Goal: Information Seeking & Learning: Learn about a topic

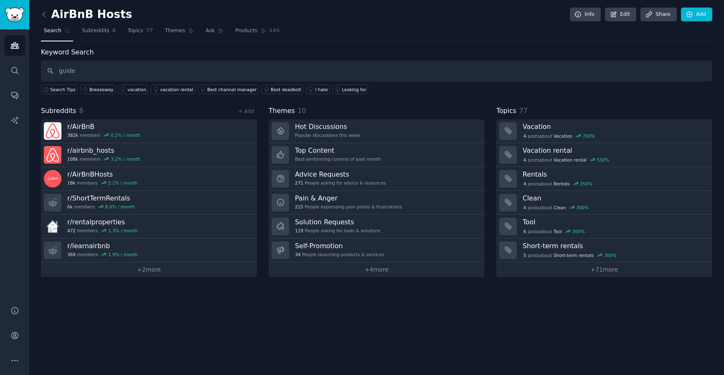
type input "guide"
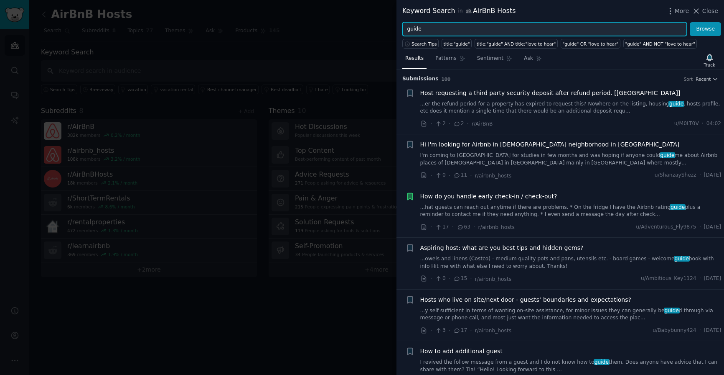
click at [457, 31] on input "guide" at bounding box center [545, 29] width 285 height 14
click at [690, 22] on button "Browse" at bounding box center [705, 29] width 31 height 14
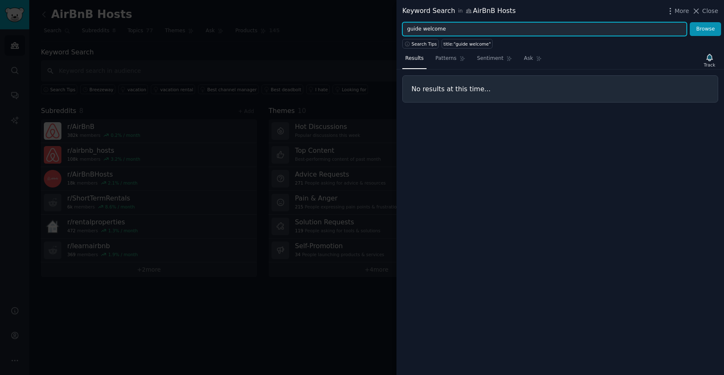
drag, startPoint x: 423, startPoint y: 29, endPoint x: 402, endPoint y: 29, distance: 20.9
click at [402, 29] on div "guide welcome Browse" at bounding box center [561, 29] width 328 height 14
type input "welcome"
click at [690, 22] on button "Browse" at bounding box center [705, 29] width 31 height 14
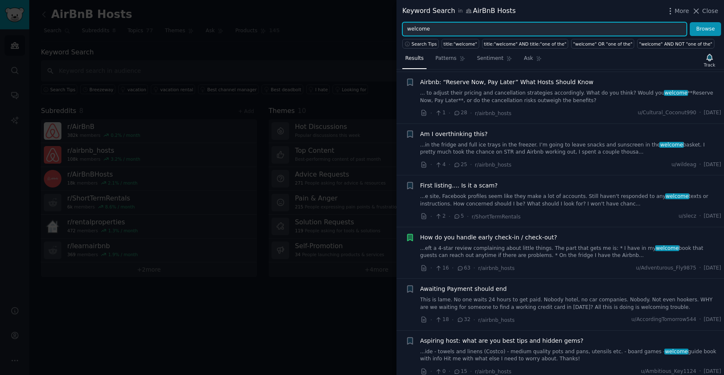
scroll to position [271, 0]
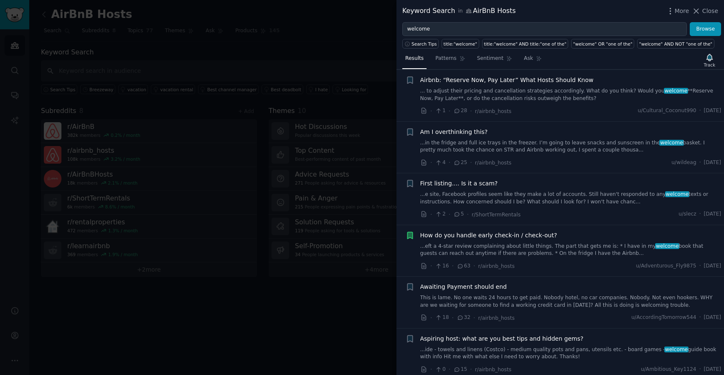
click at [525, 231] on span "How do you handle early check-in / check-out?" at bounding box center [489, 235] width 137 height 9
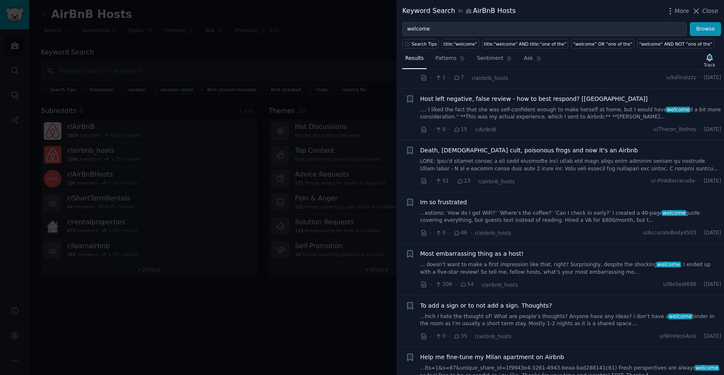
scroll to position [1341, 0]
click at [577, 208] on link "...estions: ‘How do I get WiFi?’ ‘Where’s the coffee?’ ‘Can I check in early?’ …" at bounding box center [571, 215] width 301 height 15
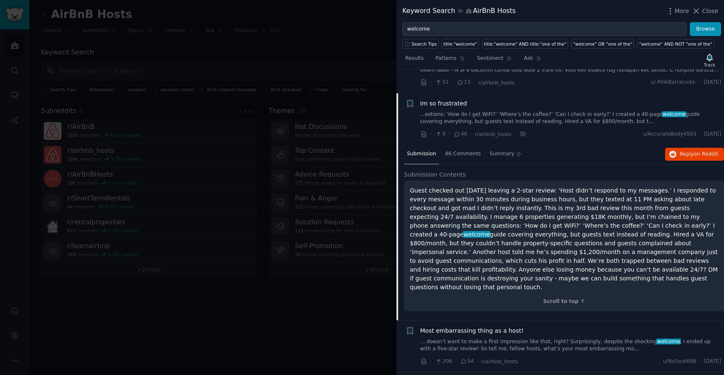
scroll to position [1438, 0]
click at [696, 151] on span "on Reddit" at bounding box center [706, 154] width 24 height 6
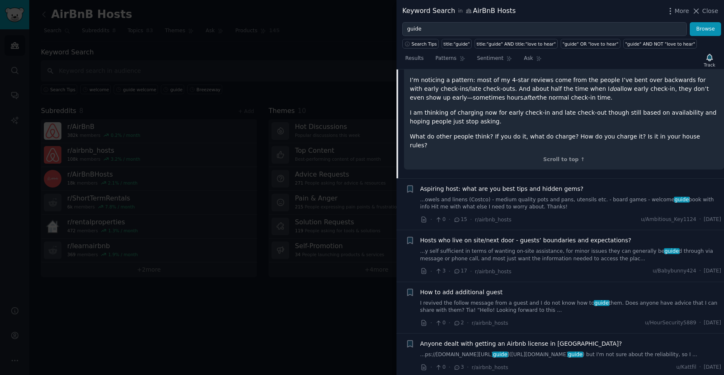
scroll to position [361, 0]
click at [559, 183] on span "Aspiring host: what are you best tips and hidden gems?" at bounding box center [502, 187] width 163 height 9
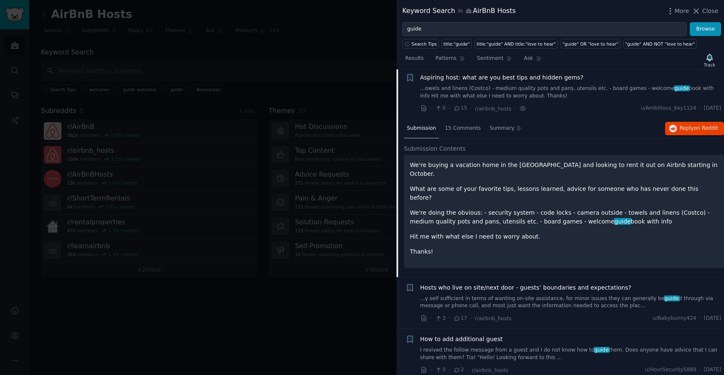
scroll to position [168, 0]
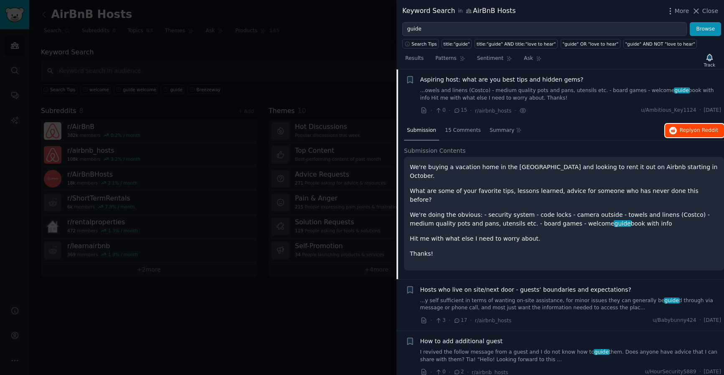
click at [690, 135] on button "Reply on Reddit" at bounding box center [695, 130] width 59 height 13
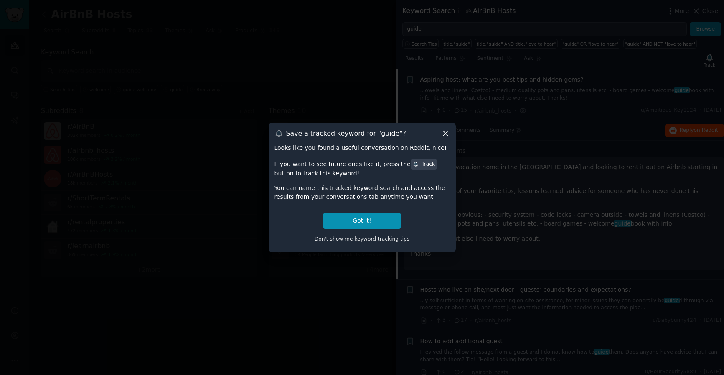
click at [446, 133] on icon at bounding box center [445, 133] width 9 height 9
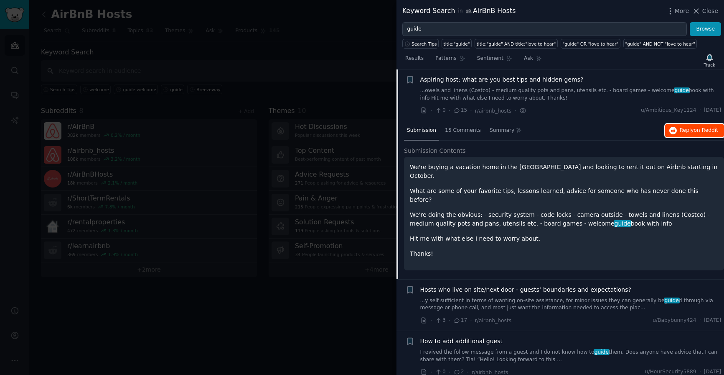
click at [699, 130] on span "on Reddit" at bounding box center [706, 130] width 24 height 6
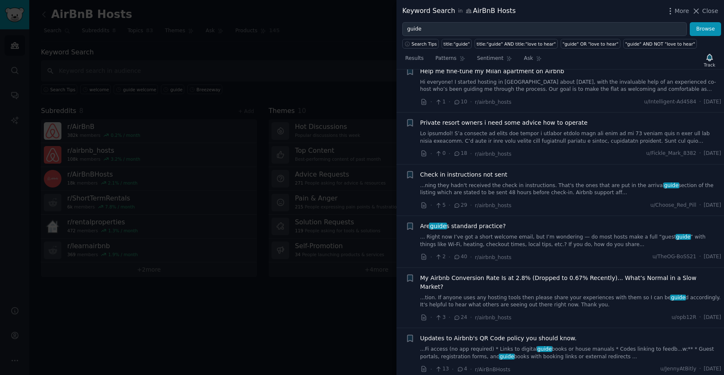
scroll to position [744, 0]
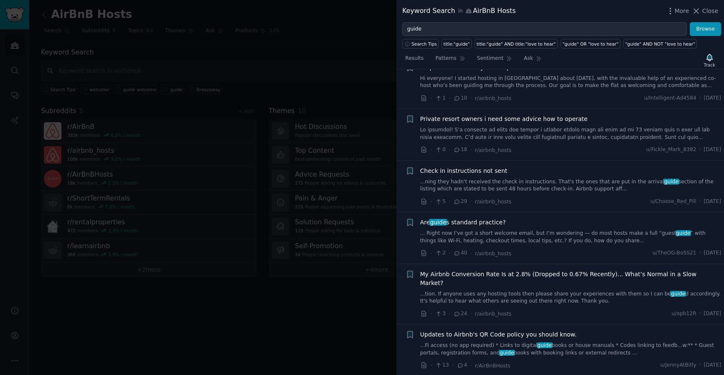
click at [587, 230] on link "... Right now I’ve got a short welcome email, but I’m wondering — do most hosts…" at bounding box center [571, 237] width 301 height 15
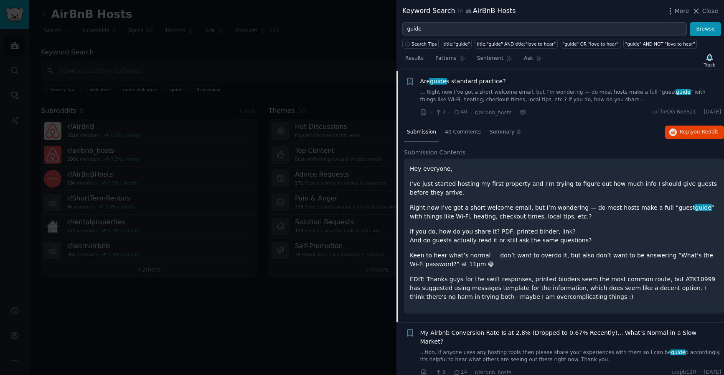
scroll to position [729, 0]
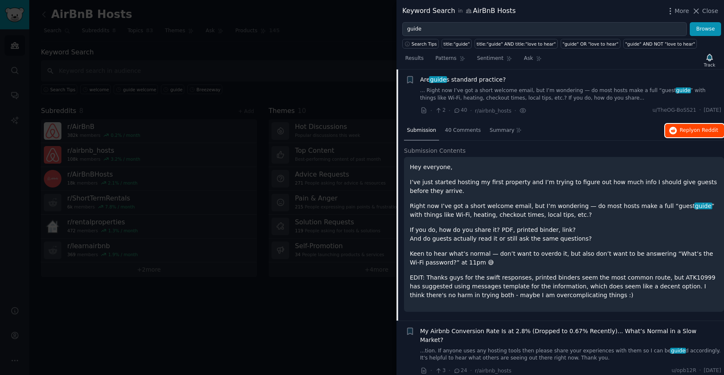
click at [689, 130] on span "Reply on Reddit" at bounding box center [699, 131] width 38 height 8
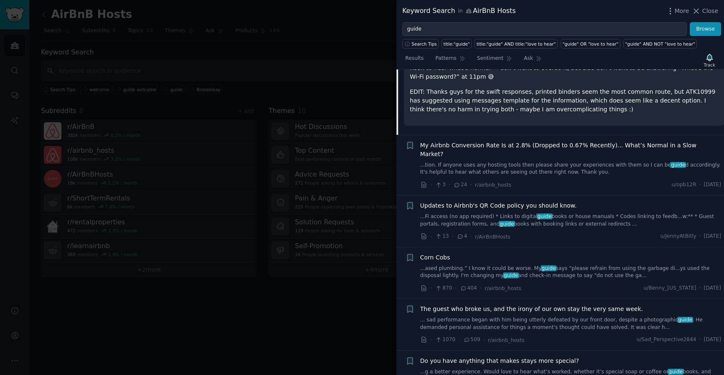
scroll to position [916, 0]
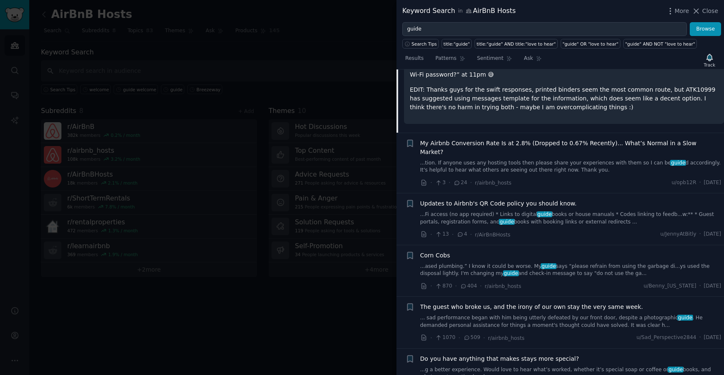
click at [581, 211] on link "...Fi access (no app required) * Links to digital guide books or house manuals …" at bounding box center [571, 218] width 301 height 15
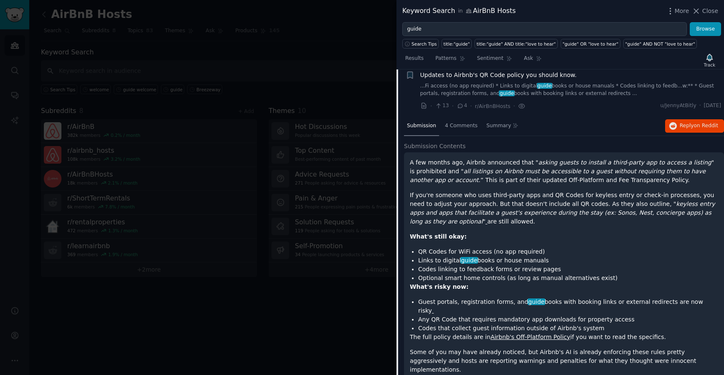
scroll to position [832, 0]
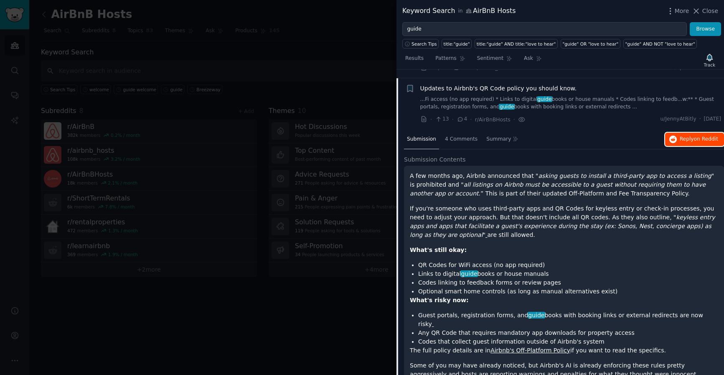
click at [703, 136] on span "on Reddit" at bounding box center [706, 139] width 24 height 6
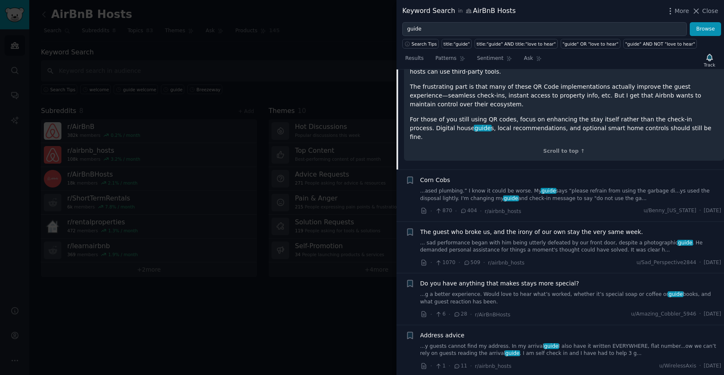
scroll to position [1177, 0]
click at [541, 277] on span "Do you have anything that makes stays more special?" at bounding box center [500, 281] width 159 height 9
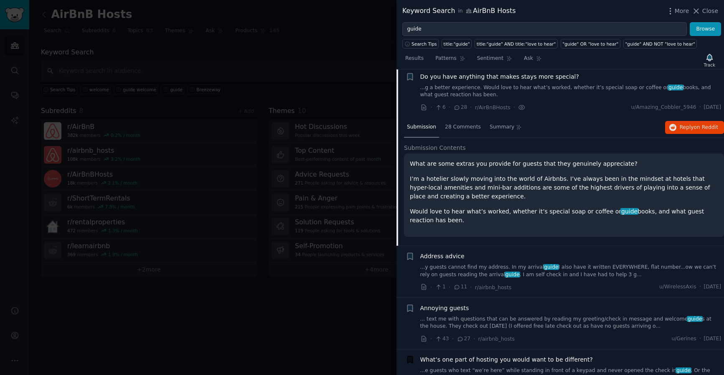
scroll to position [987, 0]
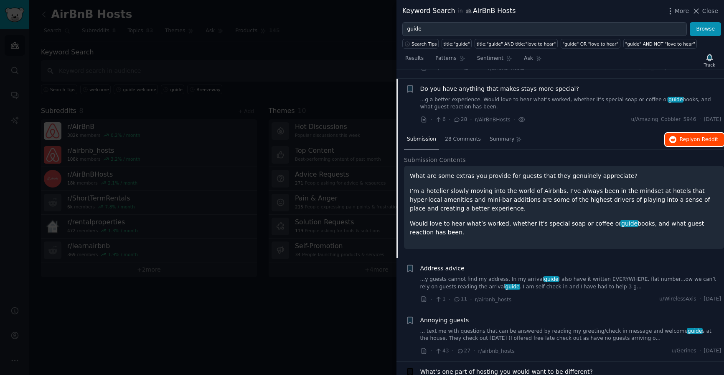
click at [688, 134] on button "Reply on Reddit" at bounding box center [695, 139] width 59 height 13
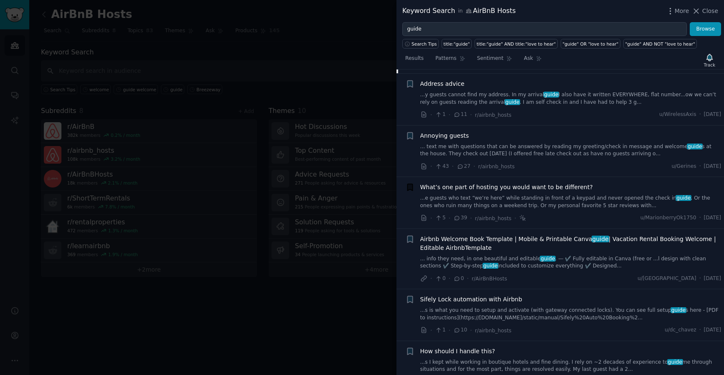
scroll to position [1172, 0]
click at [578, 194] on link "...e guests who text “we’re here” while standing in front of a keypad and never…" at bounding box center [571, 201] width 301 height 15
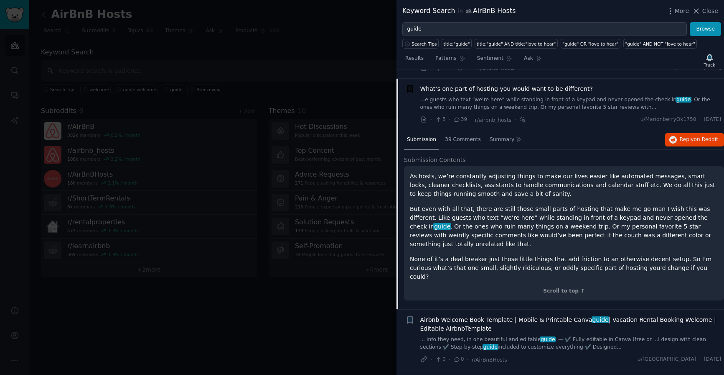
scroll to position [1142, 0]
click at [689, 135] on span "Reply on Reddit" at bounding box center [699, 139] width 38 height 8
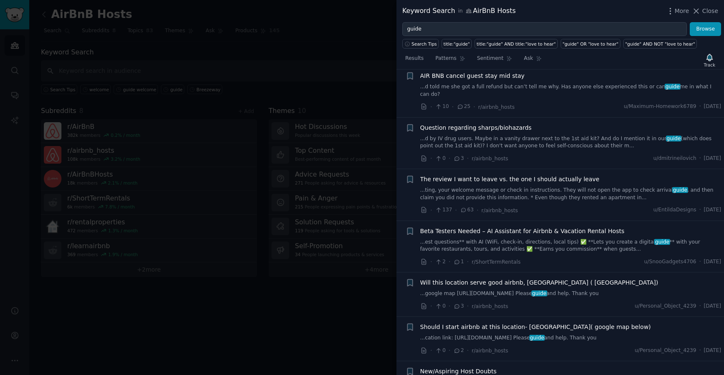
scroll to position [1704, 0]
click at [599, 237] on link "...est questions** with AI (WiFi, check-in, directions, local tips) ✅ **Lets yo…" at bounding box center [571, 244] width 301 height 15
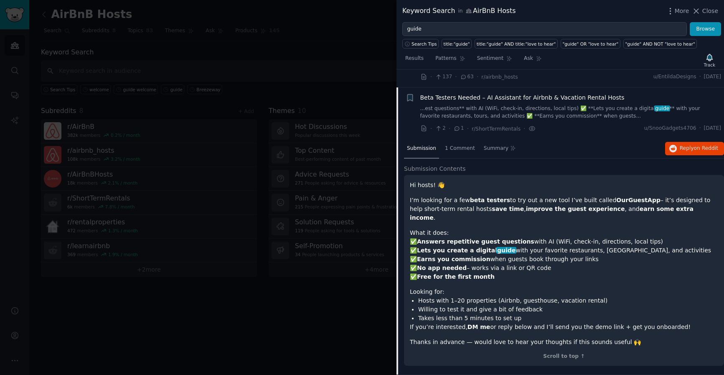
scroll to position [1659, 0]
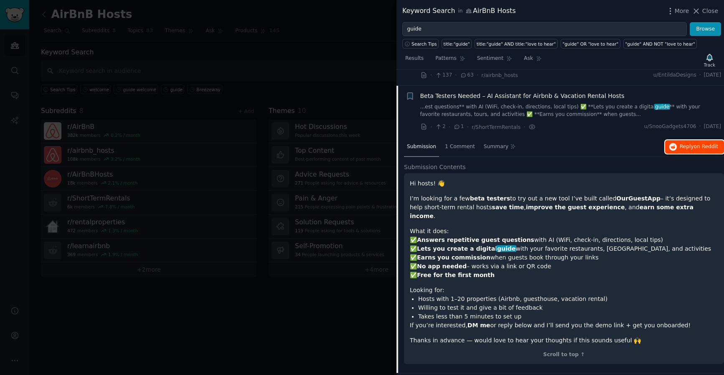
click at [689, 143] on span "Reply on Reddit" at bounding box center [699, 147] width 38 height 8
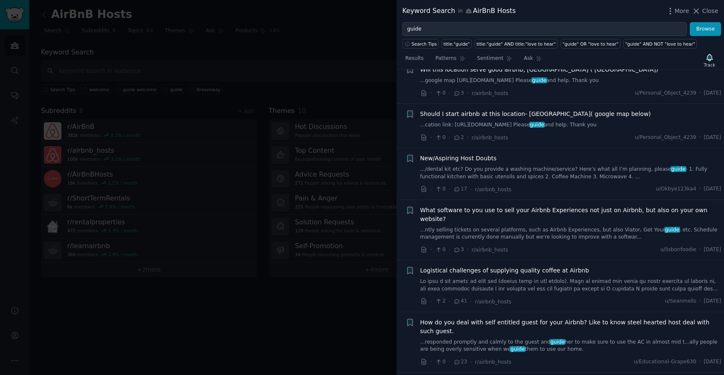
scroll to position [1976, 0]
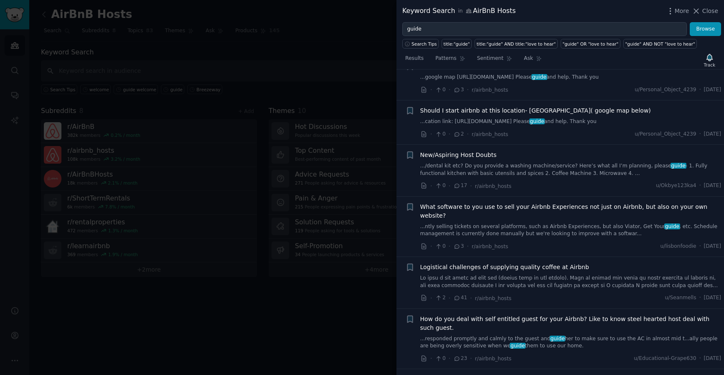
click at [580, 223] on link "...ntly selling tickets on several platforms, such as Airbnb Experiences, but a…" at bounding box center [571, 230] width 301 height 15
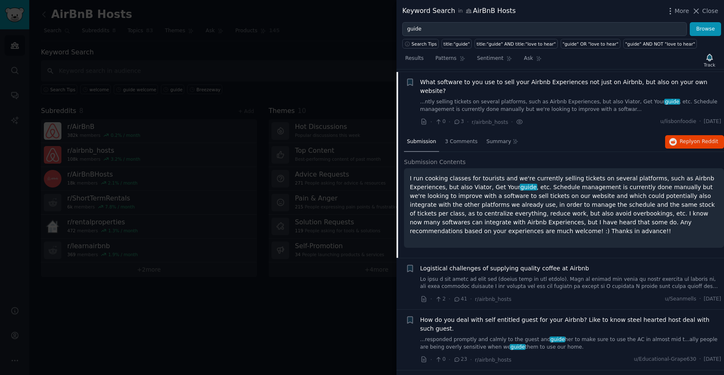
scroll to position [1866, 0]
click at [692, 137] on span "Reply on Reddit" at bounding box center [699, 141] width 38 height 8
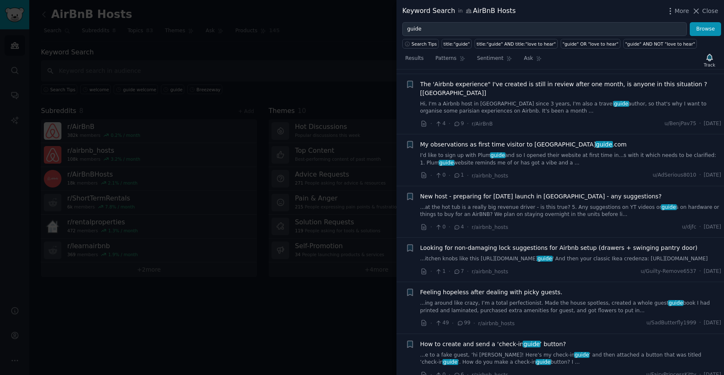
scroll to position [2162, 0]
click at [608, 203] on link "...at the hot tub is a really big revenue driver - is this true? 5. Any suggest…" at bounding box center [571, 210] width 301 height 15
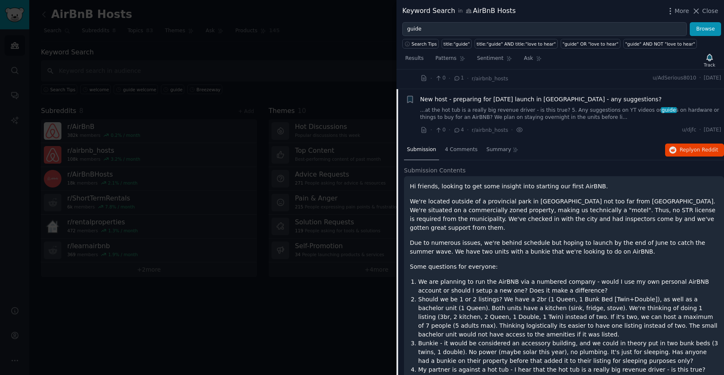
scroll to position [2133, 0]
click at [687, 146] on span "Reply on Reddit" at bounding box center [699, 150] width 38 height 8
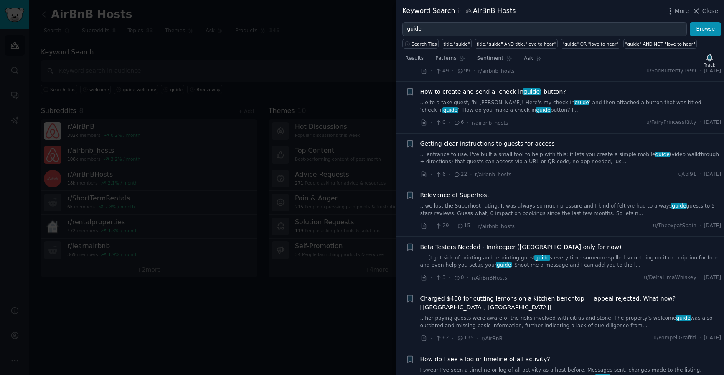
scroll to position [2556, 0]
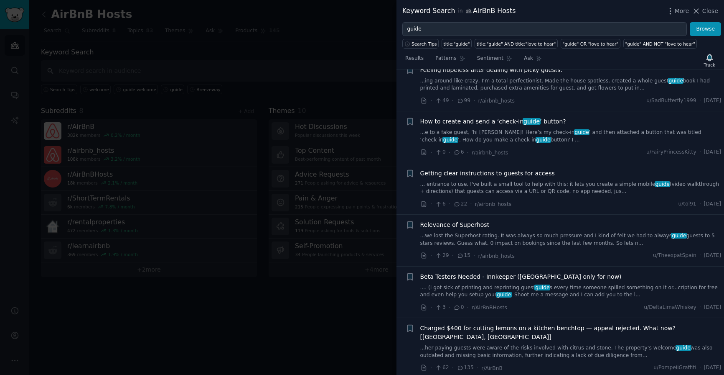
click at [588, 181] on link "... entrance to use. I've built a small tool to help with this: it lets you cre…" at bounding box center [571, 188] width 301 height 15
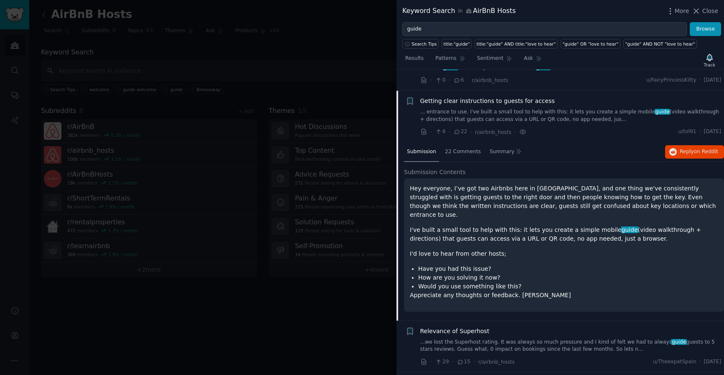
scroll to position [2339, 0]
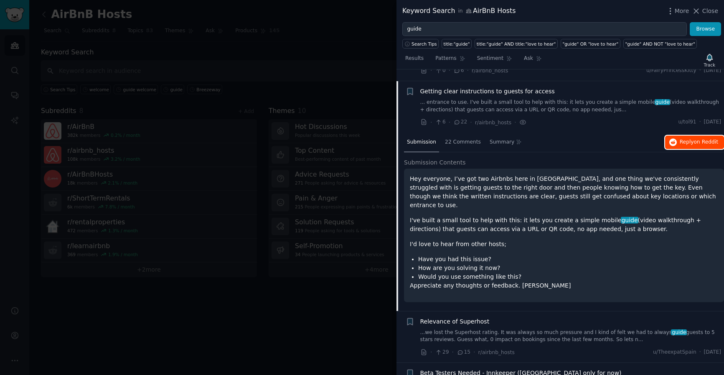
click at [691, 138] on span "Reply on Reddit" at bounding box center [699, 142] width 38 height 8
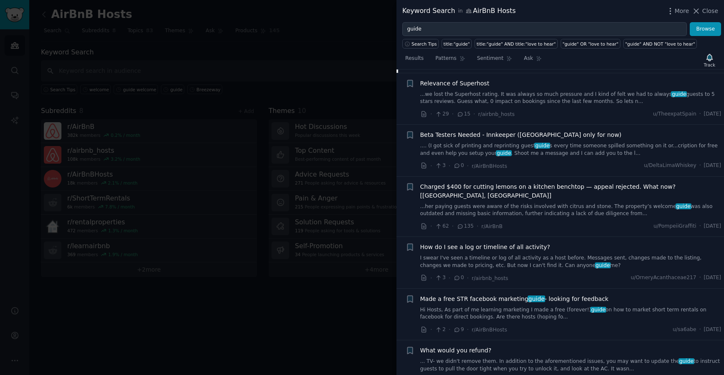
scroll to position [2578, 0]
click at [584, 142] on link ".... (I got sick of printing and reprinting guest guide s every time someone sp…" at bounding box center [571, 149] width 301 height 15
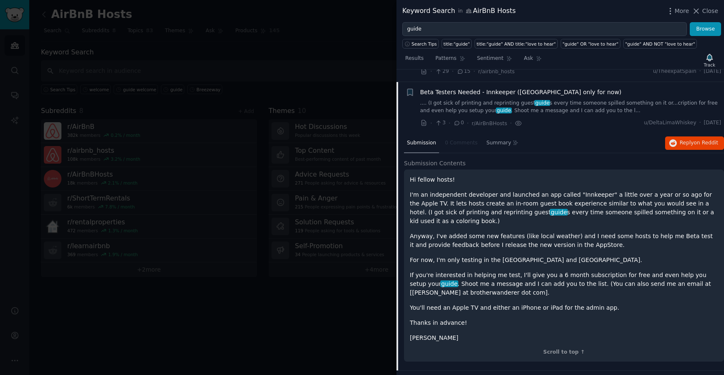
scroll to position [2443, 0]
click at [695, 139] on span "on Reddit" at bounding box center [706, 142] width 24 height 6
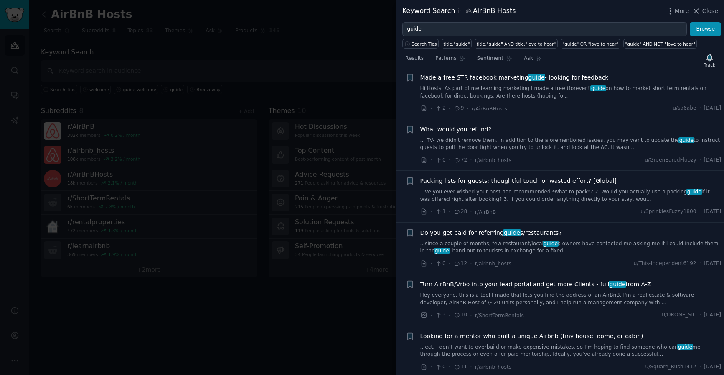
scroll to position [2859, 0]
click at [591, 186] on link "...ve you ever wished your host had recommended *what to pack*? 2. Would you ac…" at bounding box center [571, 193] width 301 height 15
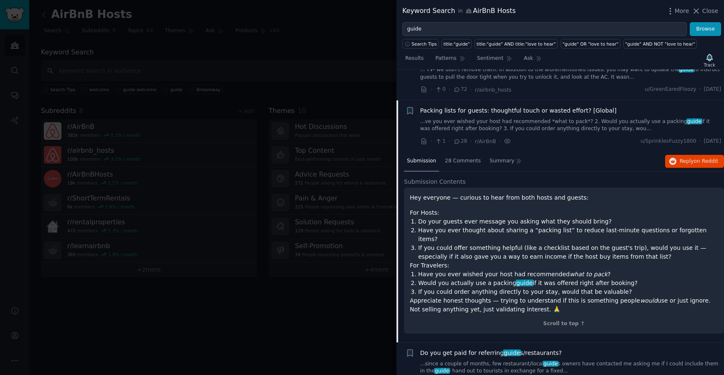
scroll to position [2701, 0]
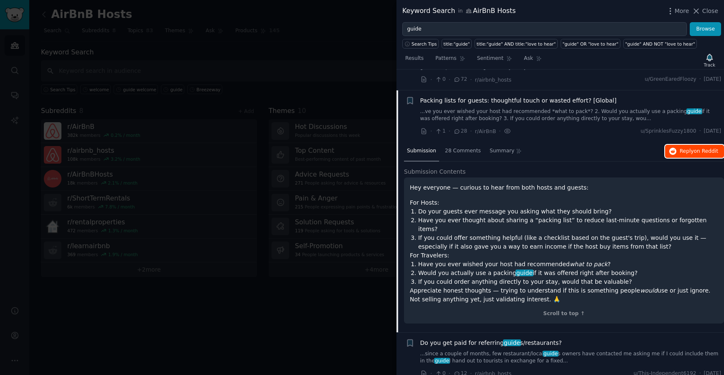
click at [683, 148] on span "Reply on Reddit" at bounding box center [699, 152] width 38 height 8
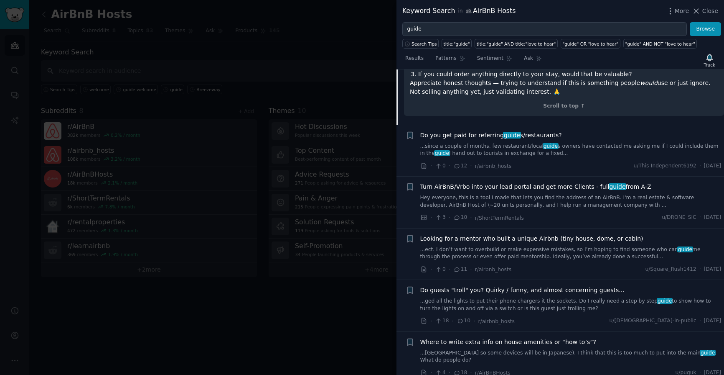
scroll to position [2909, 0]
click at [604, 142] on link "...since a couple of months, few restaurant/local guide s owners have contacted…" at bounding box center [571, 149] width 301 height 15
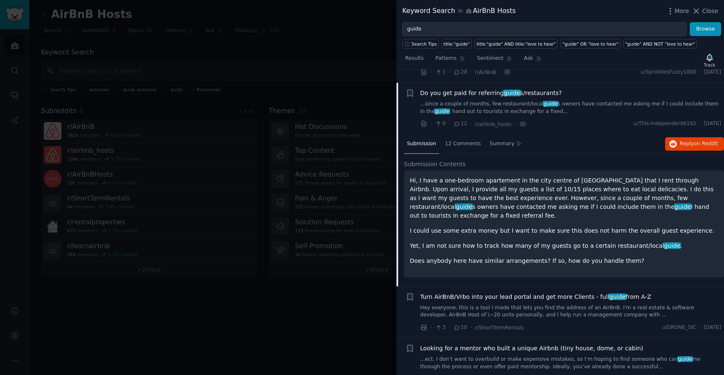
scroll to position [2752, 0]
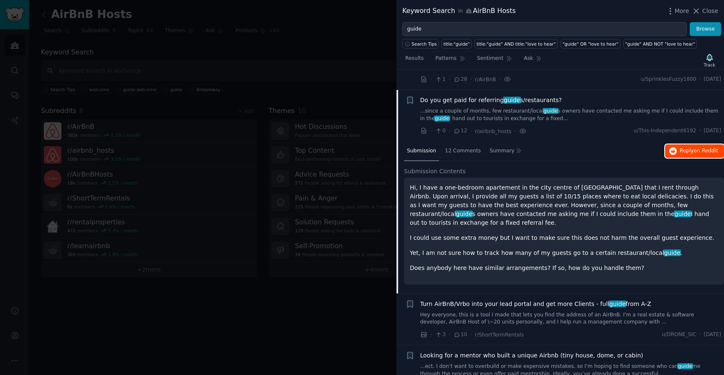
click at [694, 148] on span "on Reddit" at bounding box center [706, 151] width 24 height 6
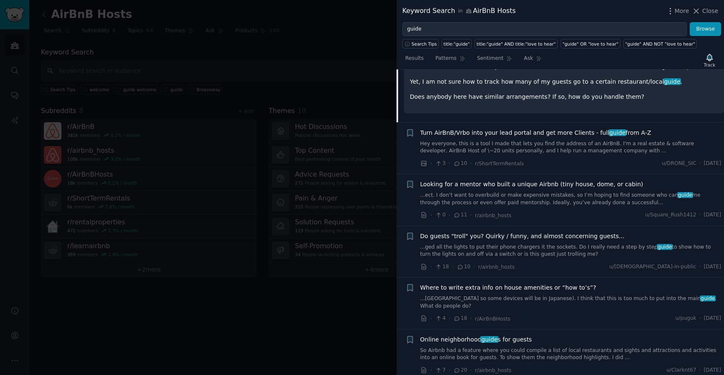
scroll to position [2925, 0]
click at [569, 139] on link "Hey everyone, this is a tool I made that lets you find the address of an AirBnB…" at bounding box center [571, 146] width 301 height 15
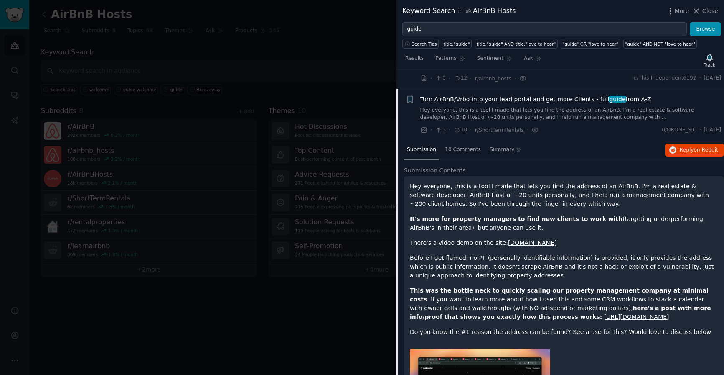
scroll to position [2804, 0]
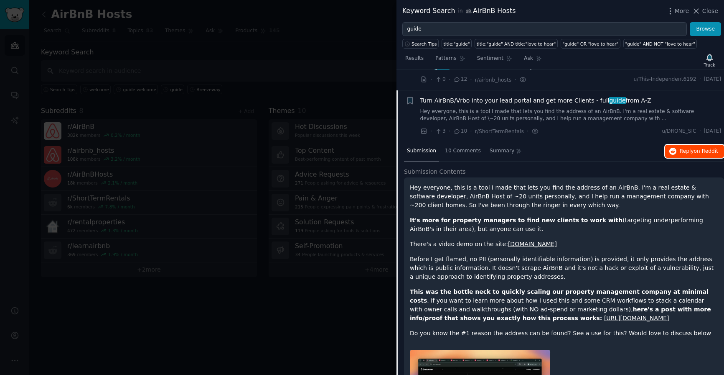
click at [688, 148] on span "Reply on Reddit" at bounding box center [699, 152] width 38 height 8
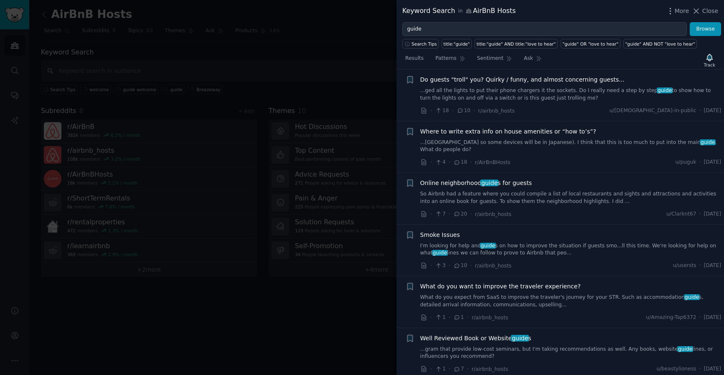
scroll to position [3310, 0]
click at [581, 138] on link "...Japan so some devices will be in Japanese). I think that this is too much to…" at bounding box center [571, 145] width 301 height 15
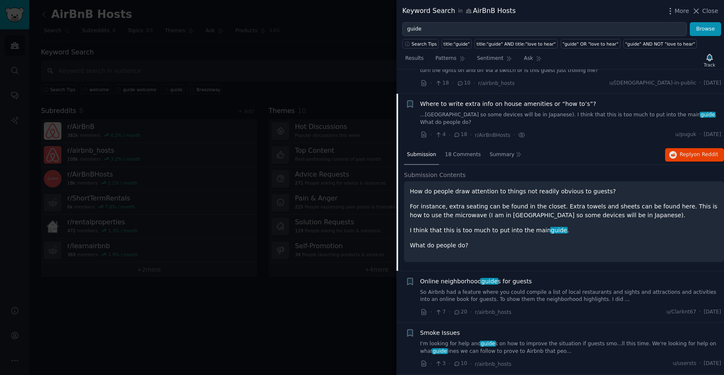
scroll to position [2959, 0]
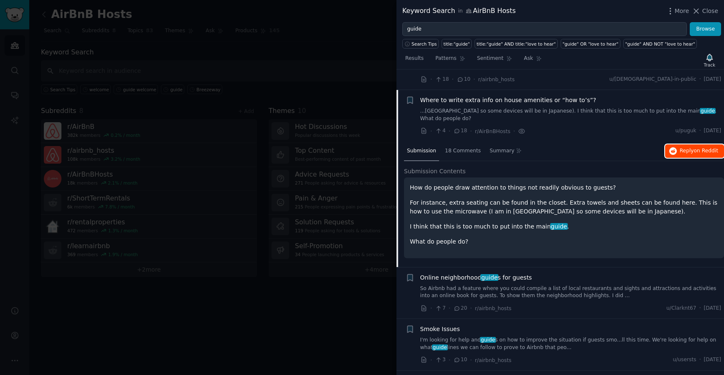
click at [680, 147] on span "Reply on Reddit" at bounding box center [699, 151] width 38 height 8
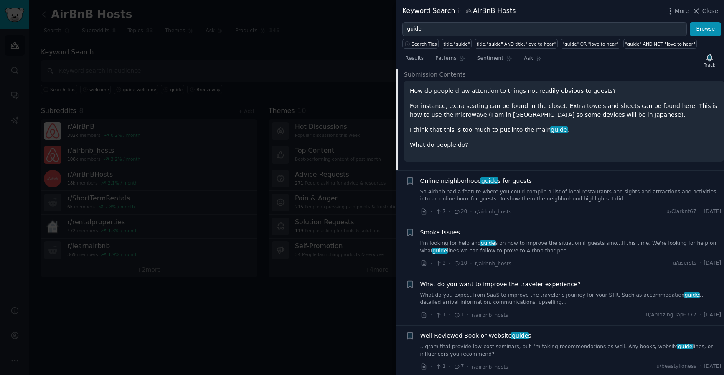
scroll to position [3058, 0]
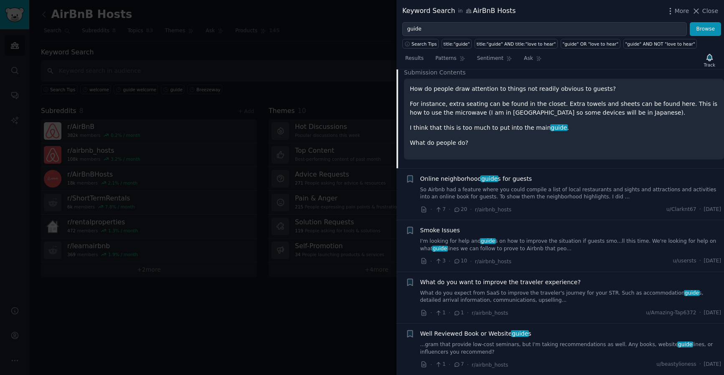
click at [585, 186] on link "So Airbnb had a feature where you could compile a list of local restaurants and…" at bounding box center [571, 193] width 301 height 15
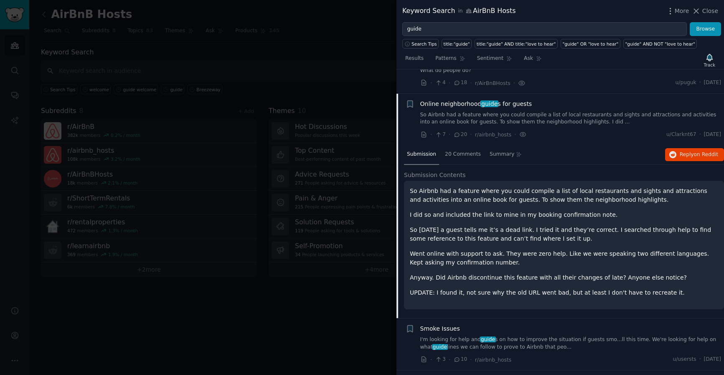
scroll to position [3003, 0]
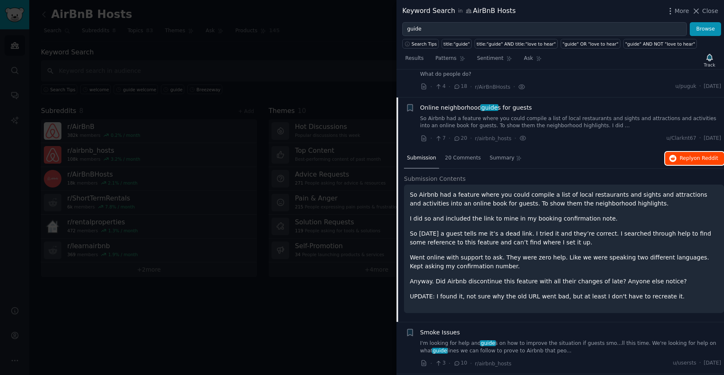
click at [697, 155] on span "on Reddit" at bounding box center [706, 158] width 24 height 6
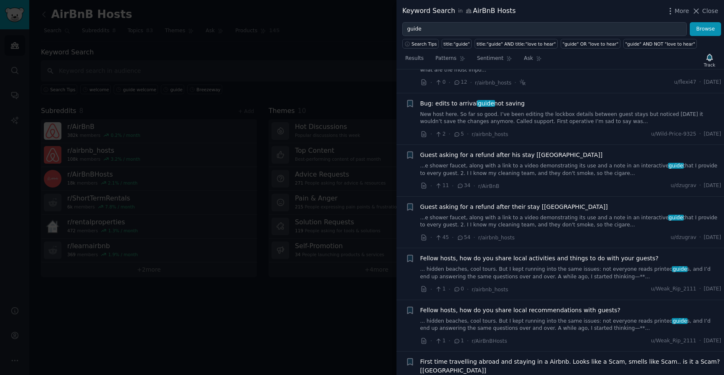
scroll to position [3625, 0]
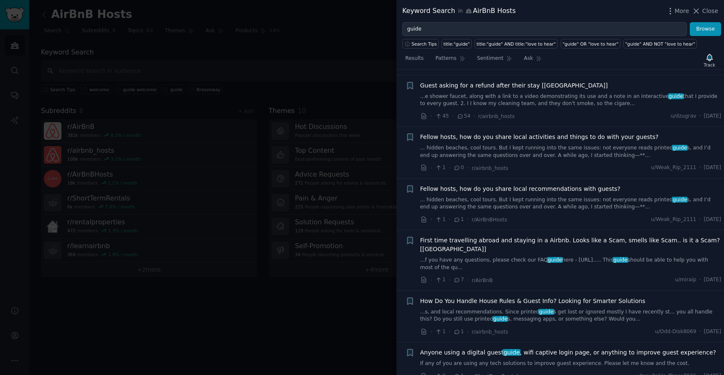
click at [554, 144] on link "... hidden beaches, cool tours. But I kept running into the same issues: not ev…" at bounding box center [571, 151] width 301 height 15
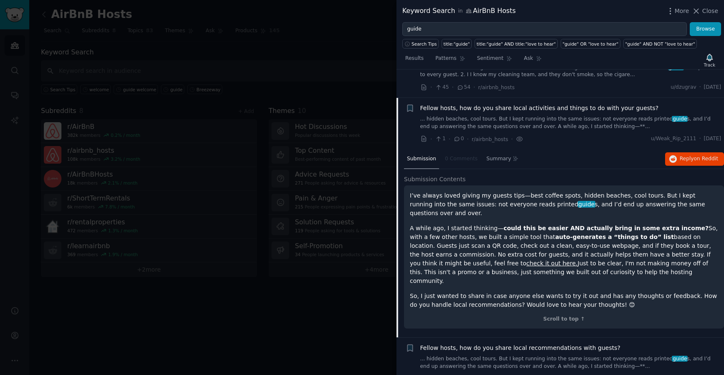
scroll to position [3571, 0]
click at [683, 155] on span "Reply on Reddit" at bounding box center [699, 159] width 38 height 8
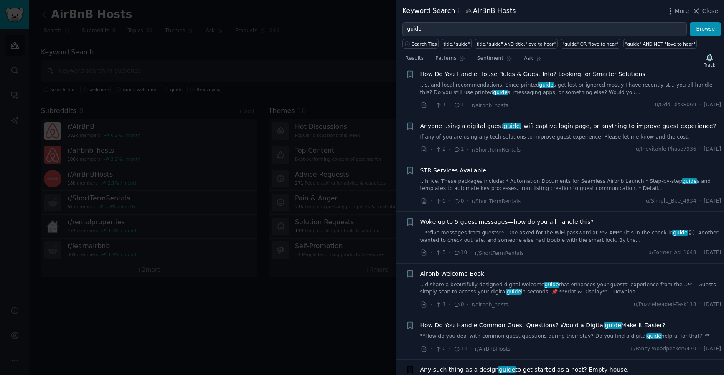
scroll to position [3956, 0]
click at [536, 229] on link "...**five messages from guests**. One asked for the WiFi password at **2 AM** (…" at bounding box center [571, 236] width 301 height 15
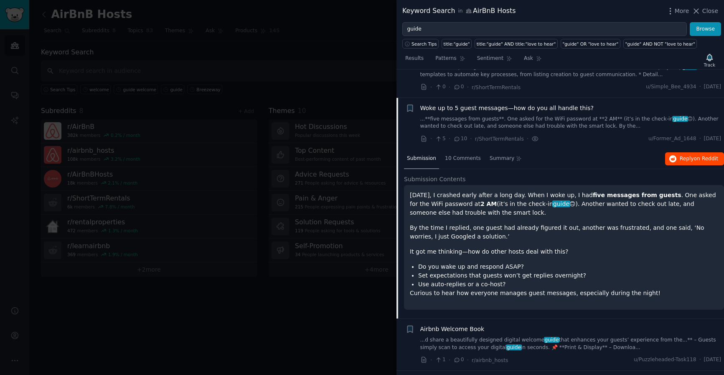
scroll to position [3882, 0]
click at [682, 155] on span "Reply on Reddit" at bounding box center [699, 159] width 38 height 8
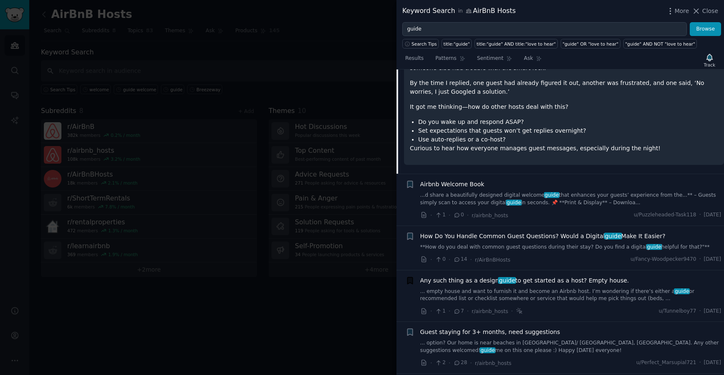
scroll to position [4027, 0]
click at [606, 191] on link "...d share a beautifully designed digital welcome guide that enhances your gues…" at bounding box center [571, 198] width 301 height 15
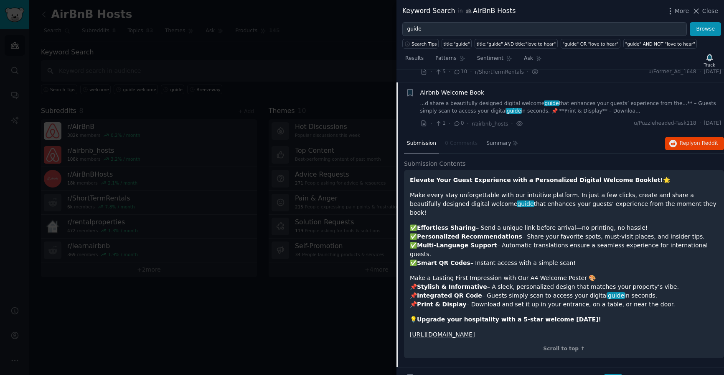
scroll to position [3934, 0]
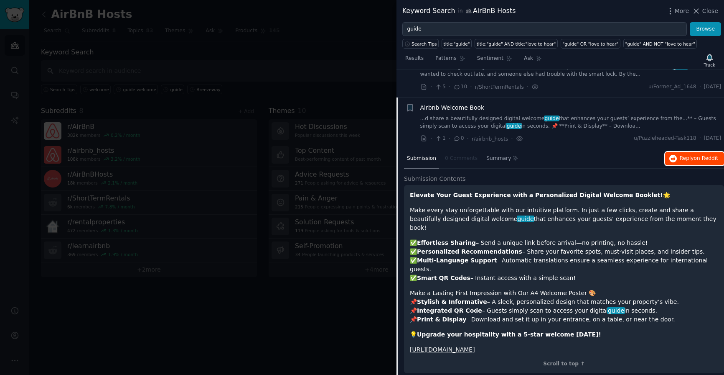
click at [689, 155] on span "Reply on Reddit" at bounding box center [699, 159] width 38 height 8
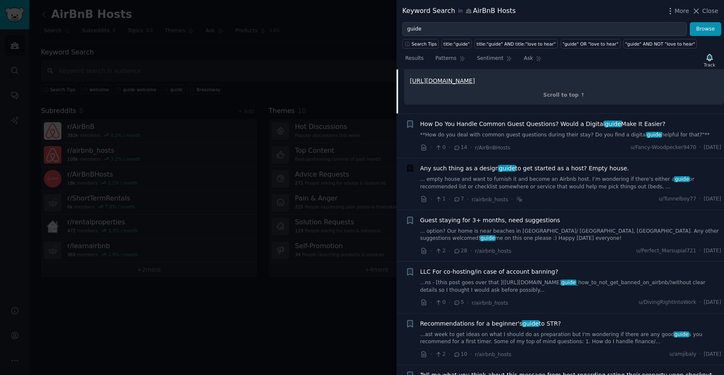
scroll to position [4206, 0]
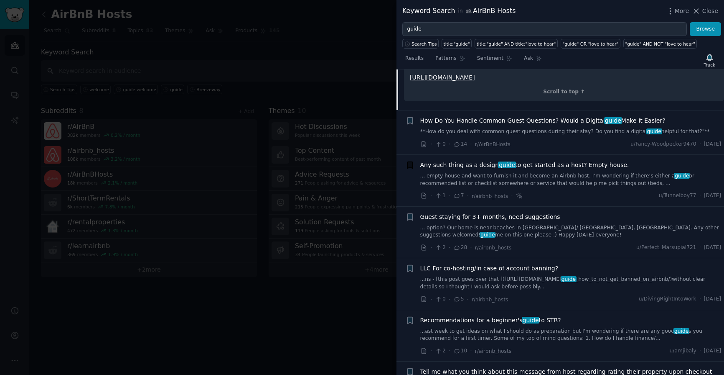
click at [597, 172] on link "... empty house and want to furnish it and become an Airbnb host. I’m wondering…" at bounding box center [571, 179] width 301 height 15
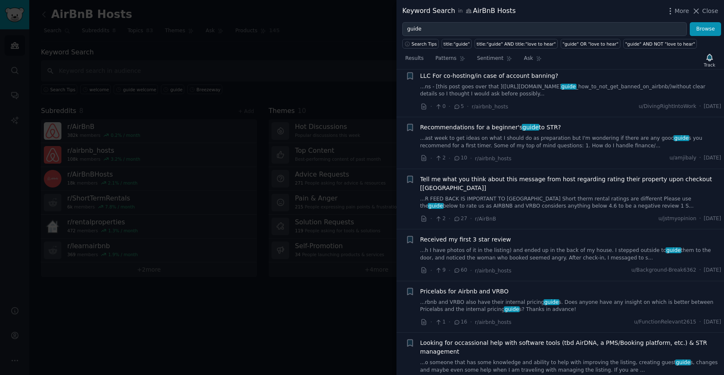
scroll to position [4329, 0]
click at [572, 194] on link "...R FEED BACK IS IMPORTANT TO US Short therm rental ratings are different Plea…" at bounding box center [571, 201] width 301 height 15
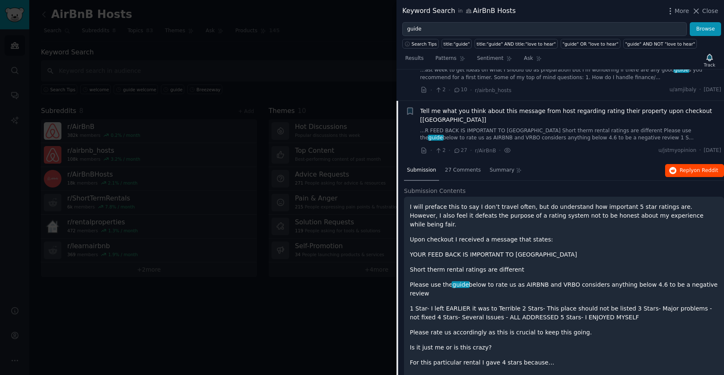
scroll to position [4237, 0]
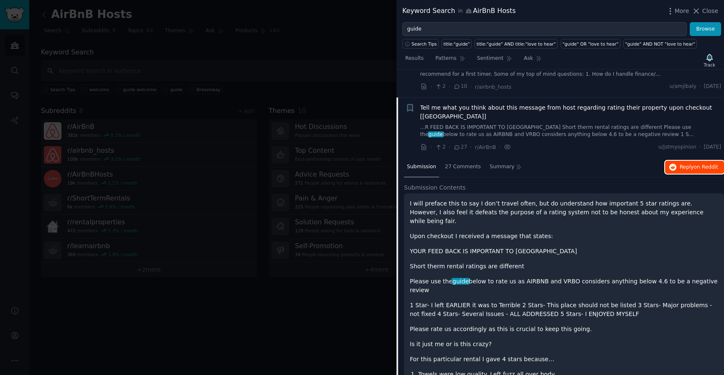
click at [684, 163] on span "Reply on Reddit" at bounding box center [699, 167] width 38 height 8
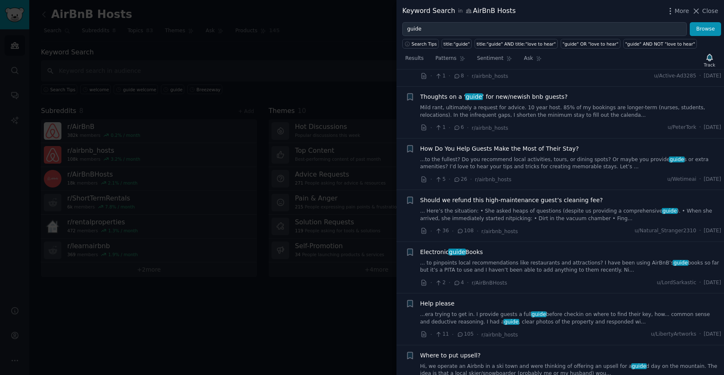
scroll to position [5142, 0]
click at [585, 258] on link "... to pinpoints local recommendations like restaurants and attractions? I have…" at bounding box center [571, 265] width 301 height 15
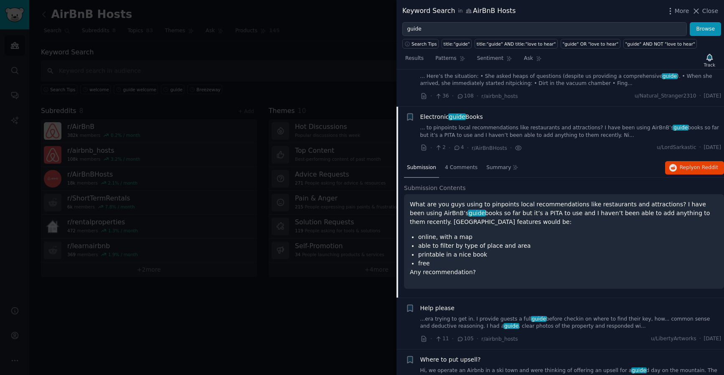
scroll to position [4813, 0]
click at [684, 163] on span "Reply on Reddit" at bounding box center [699, 167] width 38 height 8
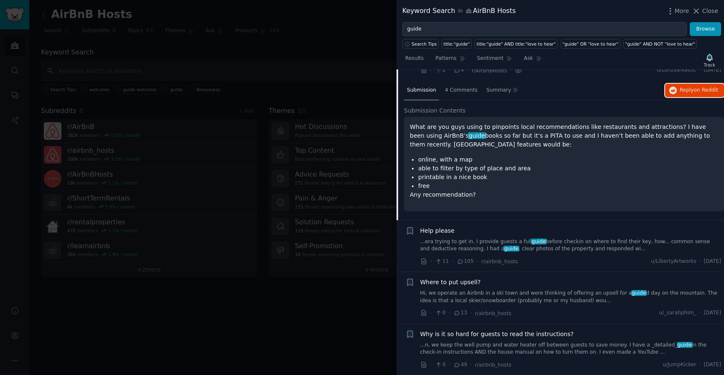
scroll to position [4893, 0]
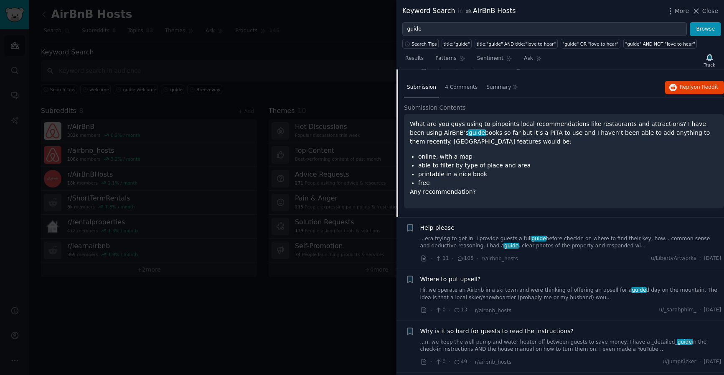
click at [570, 235] on link "...era trying to get in. I provide guests a full guide before checkin on where …" at bounding box center [571, 242] width 301 height 15
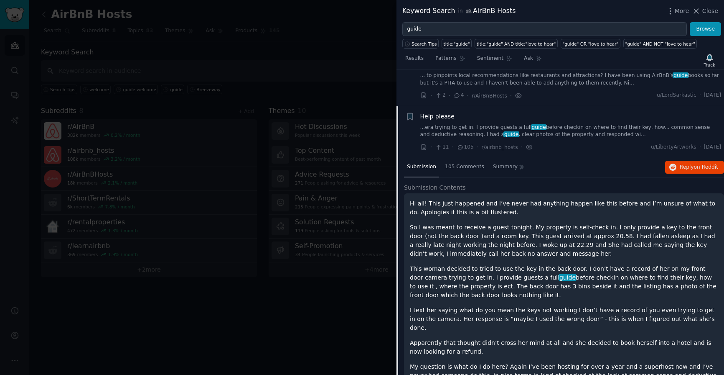
scroll to position [4865, 0]
click at [694, 164] on span "on Reddit" at bounding box center [706, 167] width 24 height 6
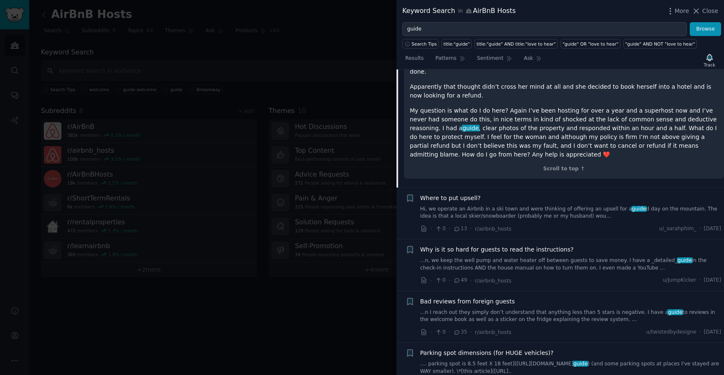
scroll to position [5146, 0]
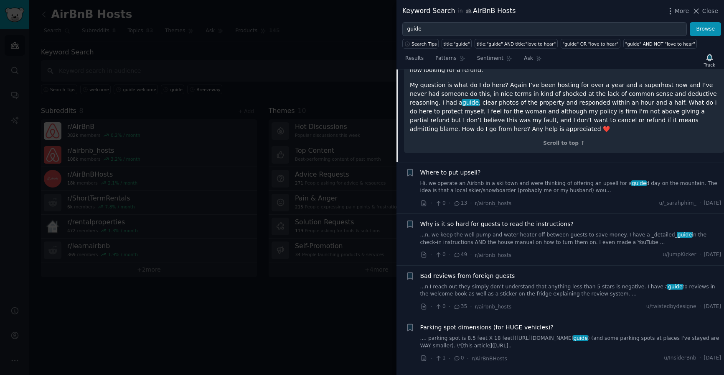
click at [569, 180] on link "Hi, we operate an Airbnb in a ski town and were thinking of offering an upsell …" at bounding box center [571, 187] width 301 height 15
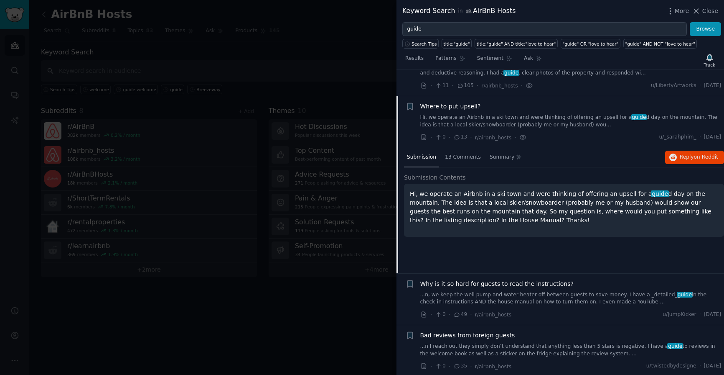
scroll to position [4916, 0]
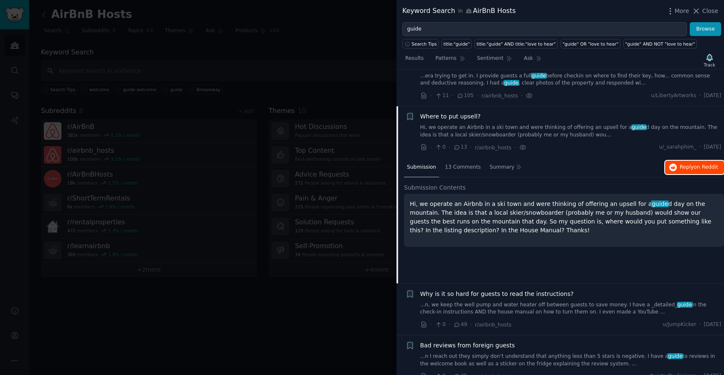
click at [691, 163] on span "Reply on Reddit" at bounding box center [699, 167] width 38 height 8
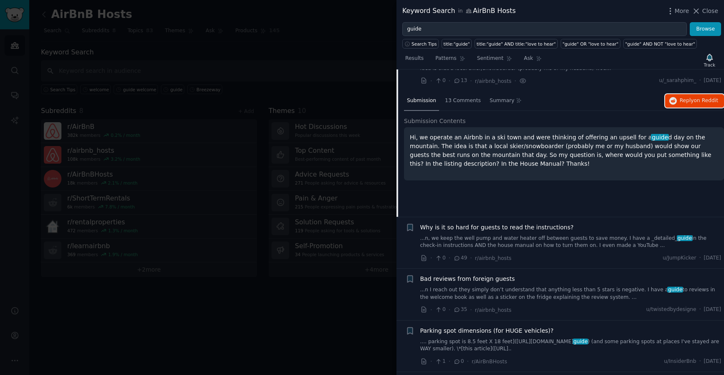
scroll to position [4995, 0]
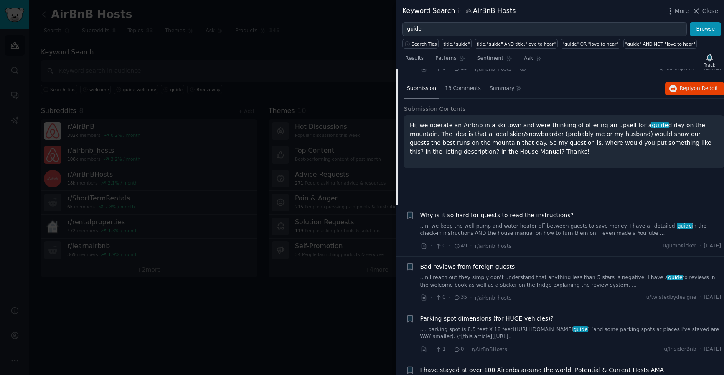
click at [603, 222] on link "...n, we keep the well pump and water heater off between guests to save money. …" at bounding box center [571, 229] width 301 height 15
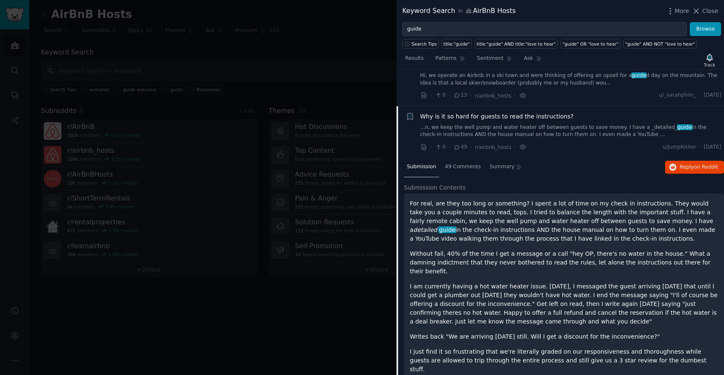
scroll to position [4968, 0]
click at [689, 163] on span "Reply on Reddit" at bounding box center [699, 167] width 38 height 8
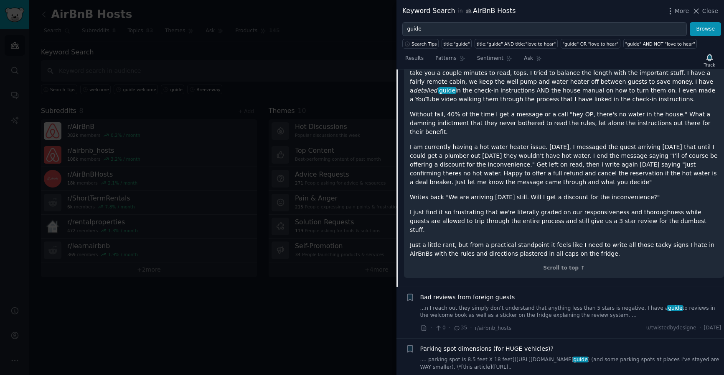
scroll to position [5120, 0]
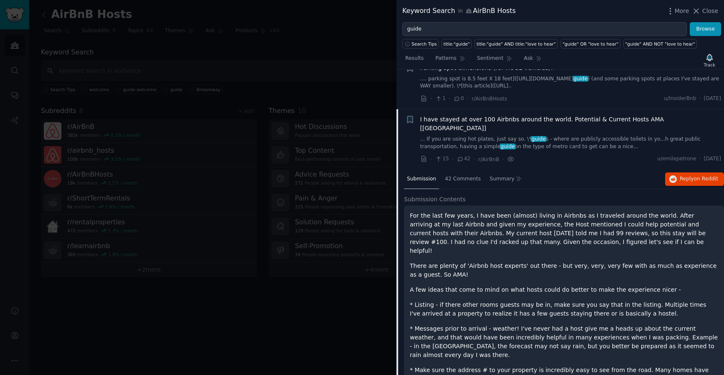
scroll to position [5123, 0]
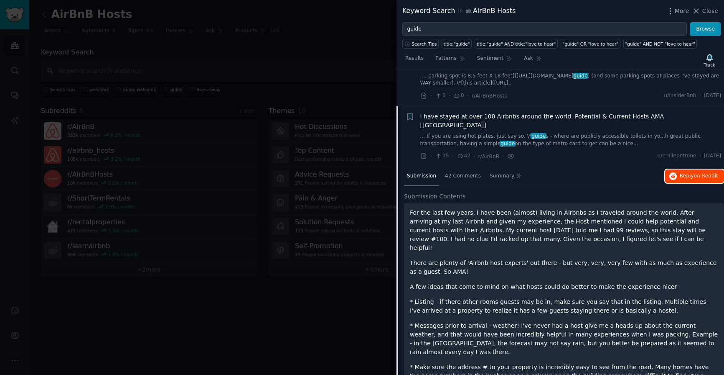
click at [686, 172] on span "Reply on Reddit" at bounding box center [699, 176] width 38 height 8
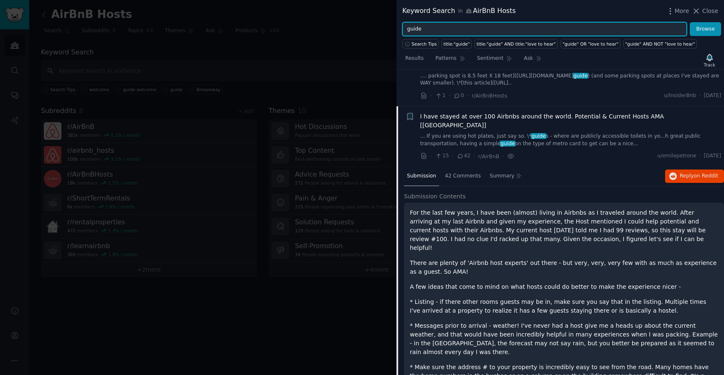
click at [426, 28] on input "guide" at bounding box center [545, 29] width 285 height 14
paste input "personalised"
type input "personalised"
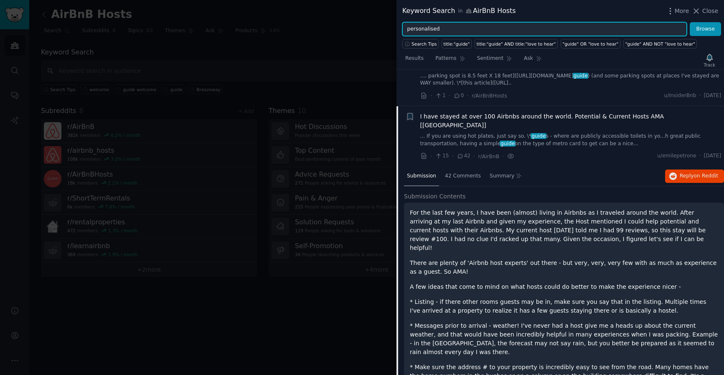
click at [690, 22] on button "Browse" at bounding box center [705, 29] width 31 height 14
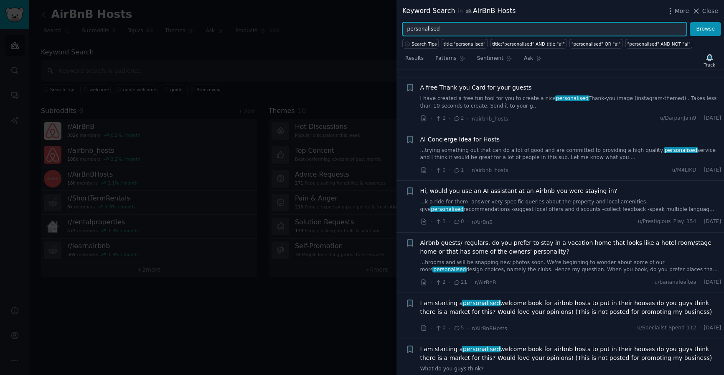
scroll to position [74, 0]
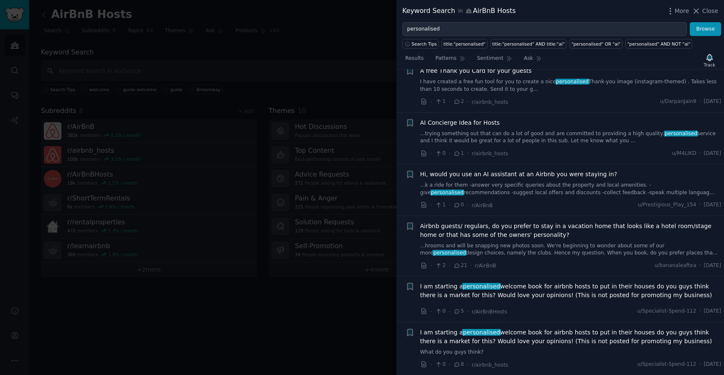
click at [561, 292] on span "I am starting a personalised welcome book for airbnb hosts to put in their hous…" at bounding box center [571, 291] width 301 height 18
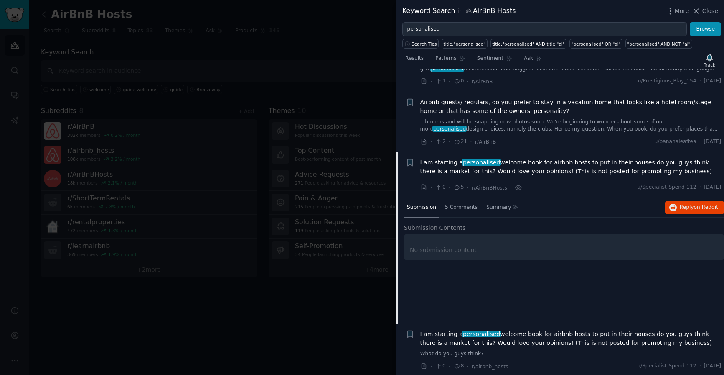
scroll to position [199, 0]
click at [682, 205] on span "Reply on Reddit" at bounding box center [699, 206] width 38 height 8
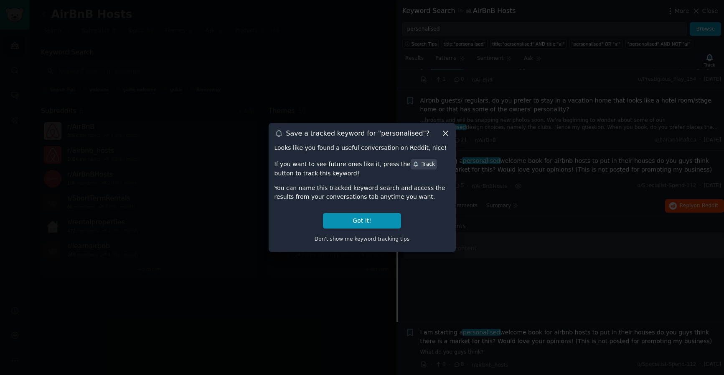
click at [447, 134] on icon at bounding box center [445, 133] width 9 height 9
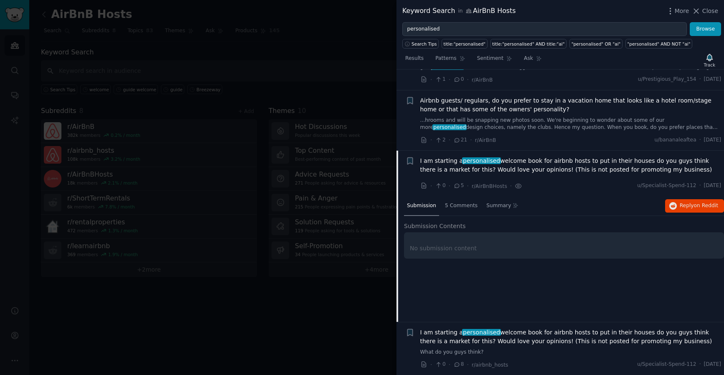
click at [538, 339] on span "I am starting a personalised welcome book for airbnb hosts to put in their hous…" at bounding box center [571, 337] width 301 height 18
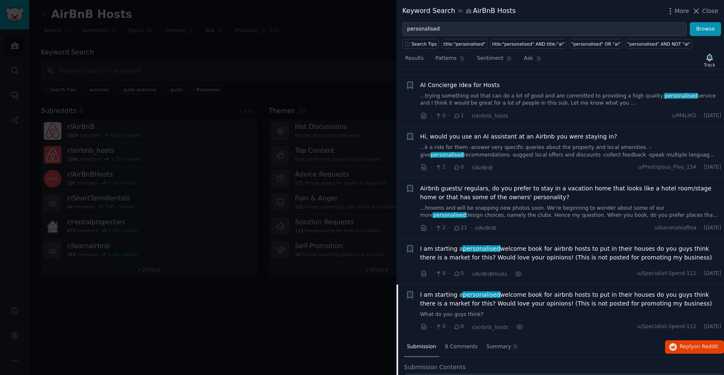
scroll to position [199, 0]
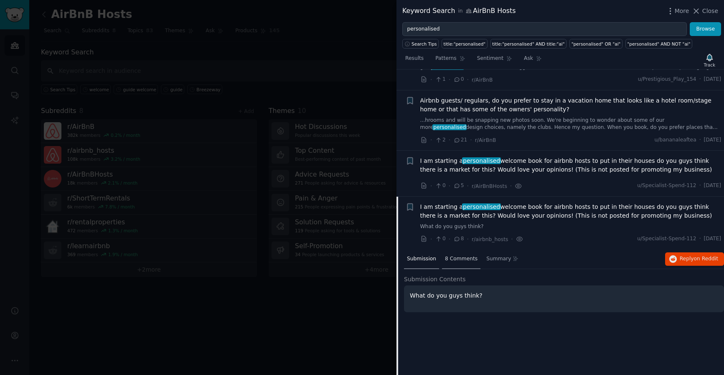
click at [455, 263] on div "8 Comments" at bounding box center [461, 259] width 38 height 20
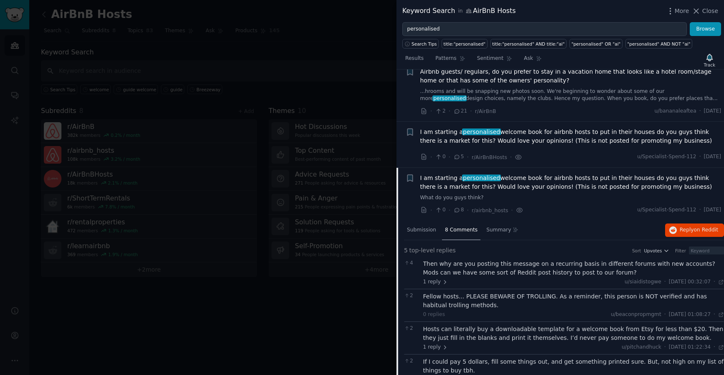
scroll to position [0, 0]
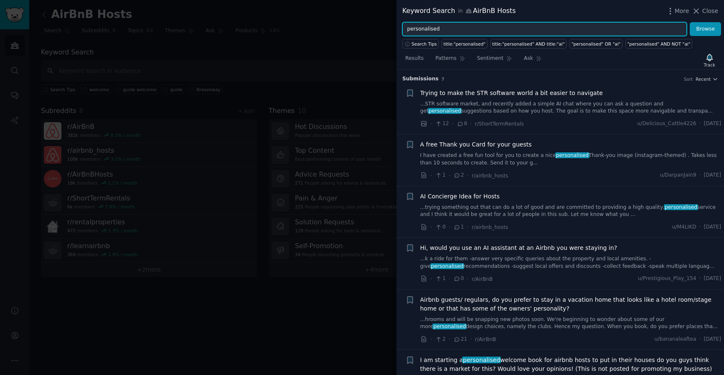
click at [452, 27] on input "personalised" at bounding box center [545, 29] width 285 height 14
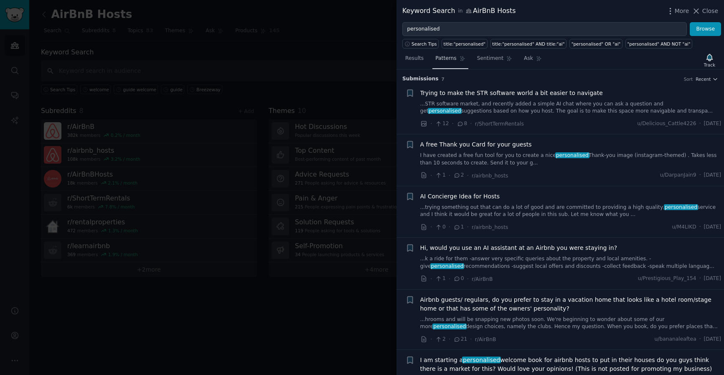
click at [451, 59] on span "Patterns" at bounding box center [446, 59] width 21 height 8
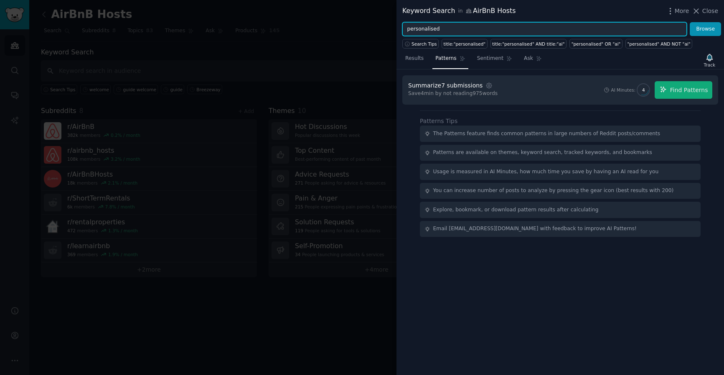
drag, startPoint x: 435, startPoint y: 30, endPoint x: 457, endPoint y: 30, distance: 22.2
click at [458, 30] on input "personalised" at bounding box center [545, 29] width 285 height 14
type input "personalise"
click at [690, 22] on button "Browse" at bounding box center [705, 29] width 31 height 14
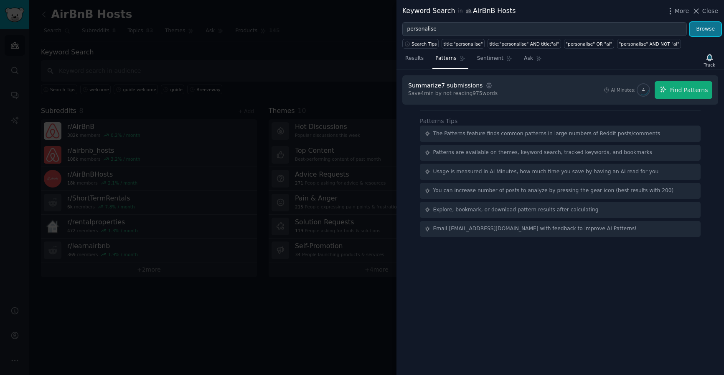
click at [702, 31] on button "Browse" at bounding box center [705, 29] width 31 height 14
